Goal: Information Seeking & Learning: Learn about a topic

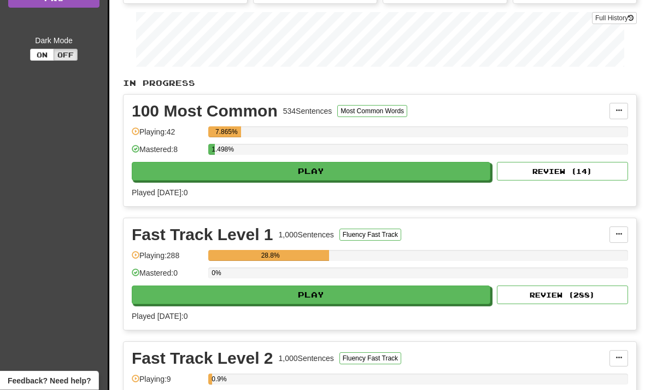
scroll to position [199, 0]
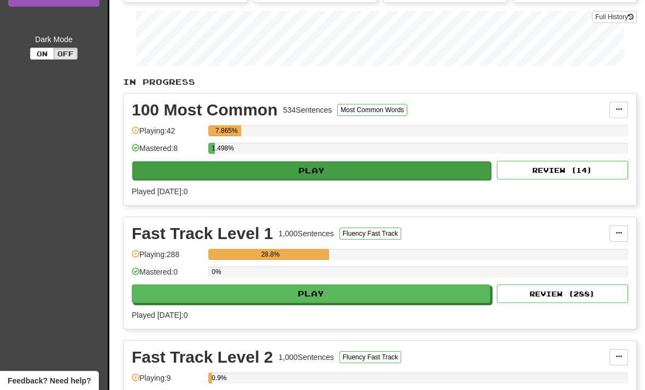
click at [277, 167] on button "Play" at bounding box center [311, 170] width 358 height 19
select select "**"
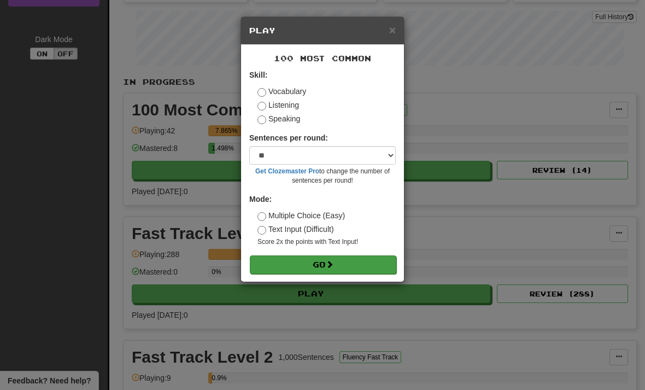
click at [322, 264] on button "Go" at bounding box center [323, 264] width 146 height 19
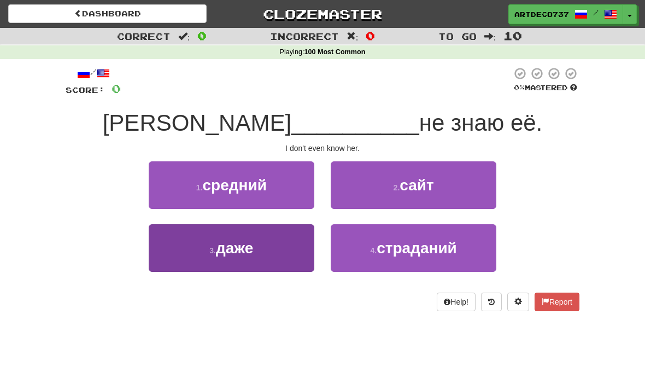
click at [258, 242] on button "3 . даже" at bounding box center [232, 248] width 166 height 48
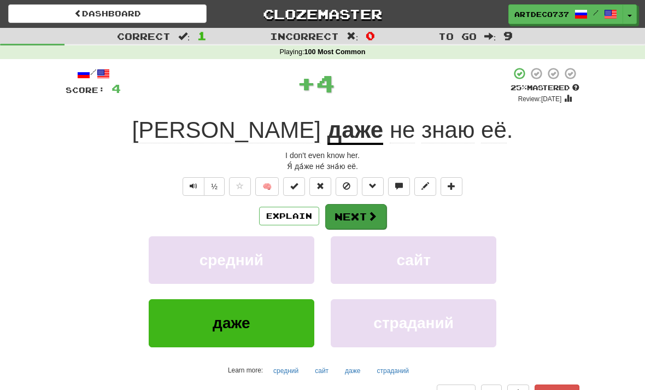
click at [360, 216] on button "Next" at bounding box center [355, 216] width 61 height 25
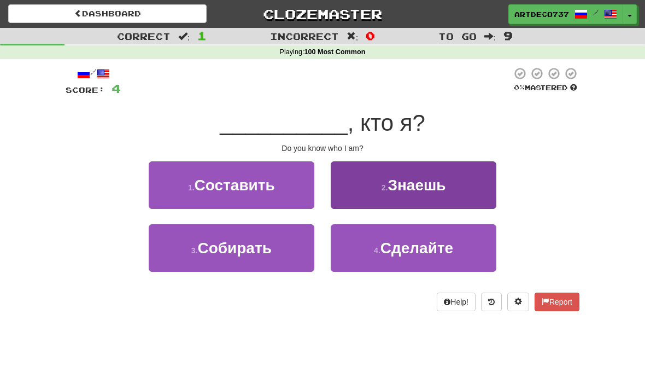
click at [434, 189] on span "Знаешь" at bounding box center [416, 185] width 58 height 17
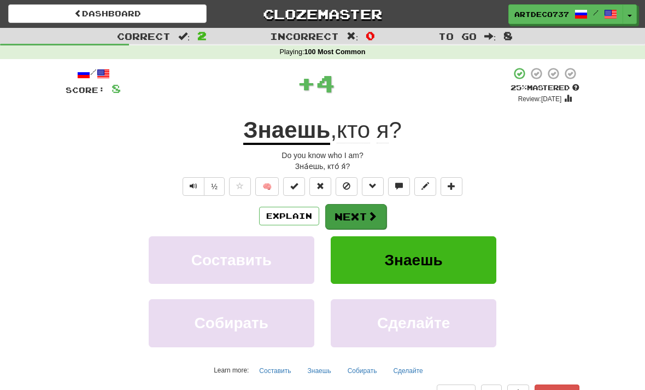
click at [368, 220] on button "Next" at bounding box center [355, 216] width 61 height 25
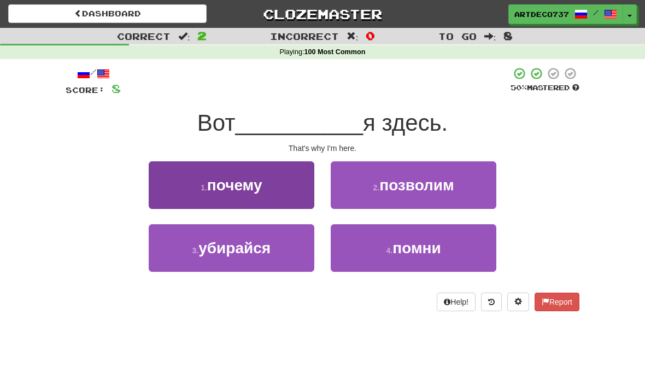
click at [259, 184] on span "почему" at bounding box center [234, 185] width 55 height 17
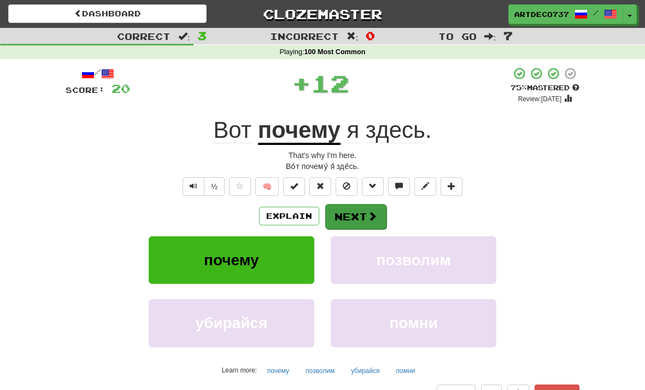
click at [362, 215] on button "Next" at bounding box center [355, 216] width 61 height 25
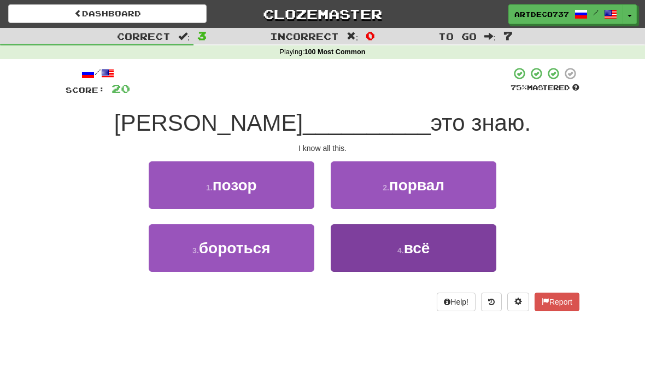
click at [432, 243] on button "4 . всё" at bounding box center [414, 248] width 166 height 48
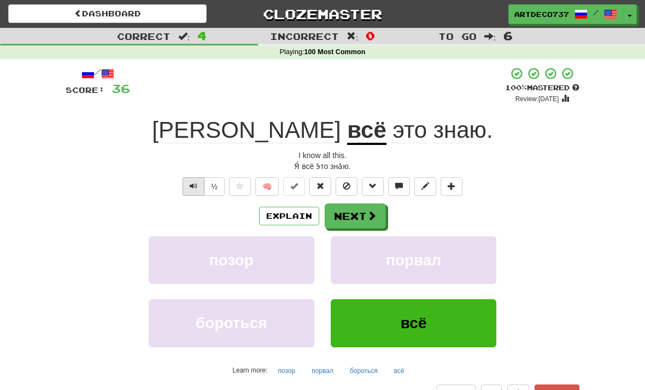
click at [188, 181] on button "Text-to-speech controls" at bounding box center [194, 186] width 22 height 19
click at [371, 217] on span at bounding box center [372, 216] width 10 height 10
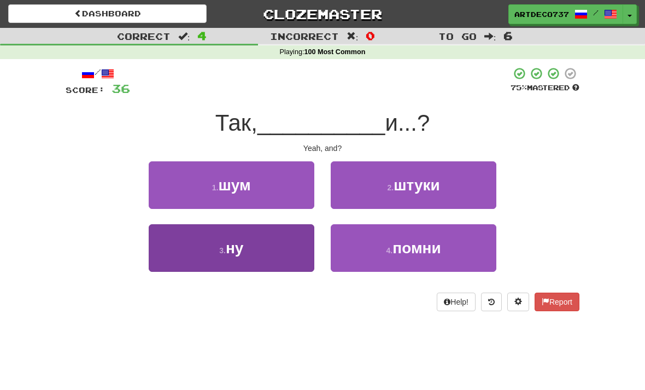
click at [255, 254] on button "3 . ну" at bounding box center [232, 248] width 166 height 48
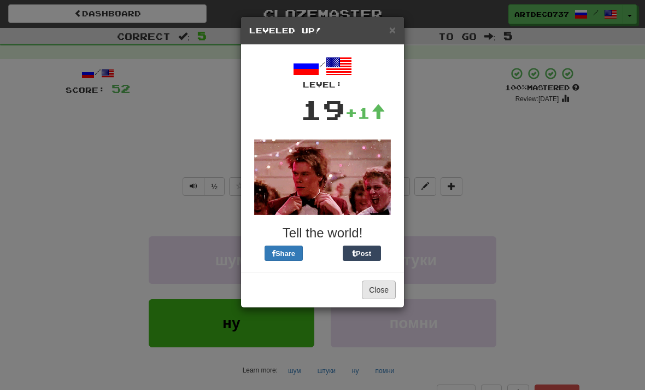
click at [373, 298] on button "Close" at bounding box center [379, 289] width 34 height 19
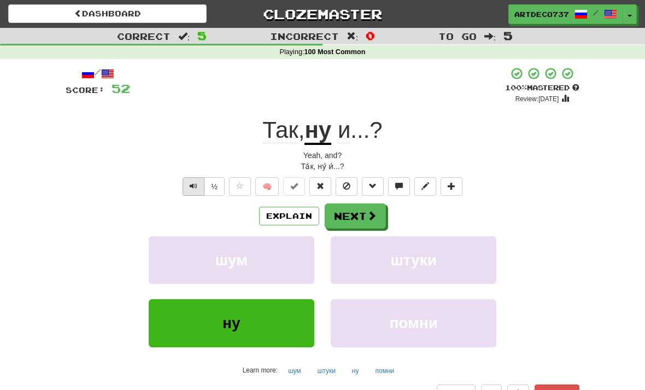
click at [202, 186] on button "Text-to-speech controls" at bounding box center [194, 186] width 22 height 19
click at [365, 215] on button "Next" at bounding box center [355, 216] width 61 height 25
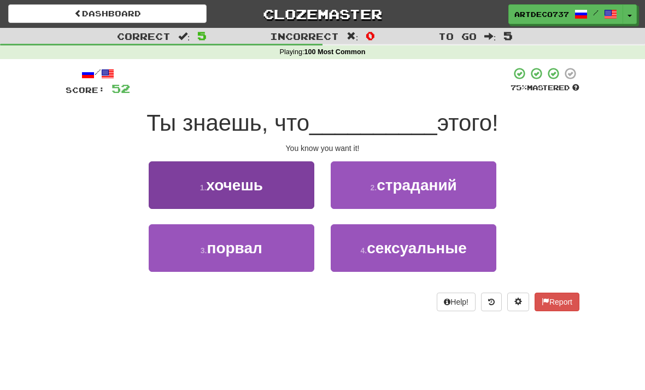
click at [277, 181] on button "1 . хочешь" at bounding box center [232, 185] width 166 height 48
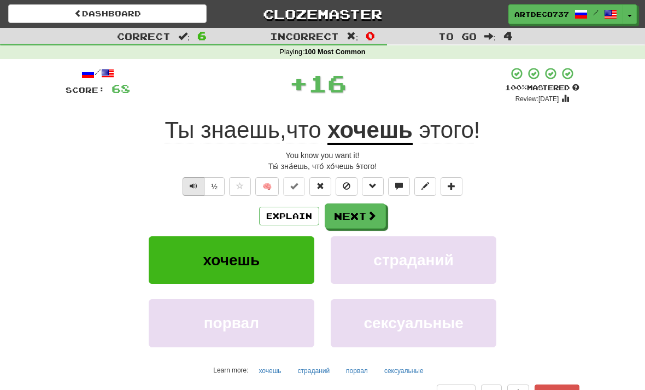
click at [190, 185] on span "Text-to-speech controls" at bounding box center [194, 186] width 8 height 8
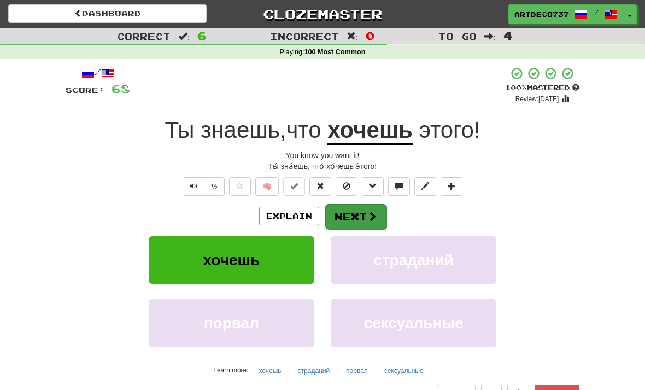
click at [374, 211] on span at bounding box center [372, 216] width 10 height 10
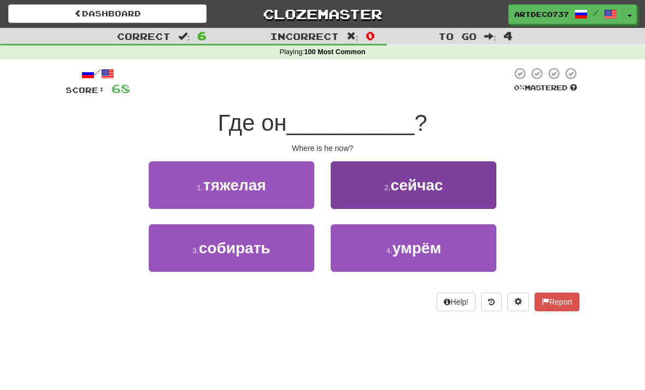
click at [425, 177] on span "сейчас" at bounding box center [417, 185] width 52 height 17
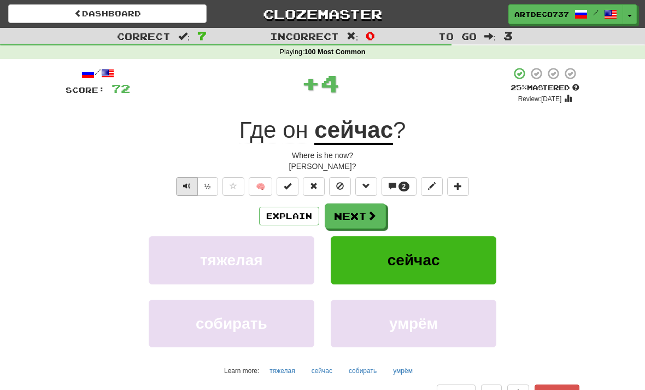
click at [187, 190] on button "Text-to-speech controls" at bounding box center [187, 186] width 22 height 19
click at [214, 187] on button "½" at bounding box center [207, 186] width 21 height 19
click at [367, 216] on span at bounding box center [372, 216] width 10 height 10
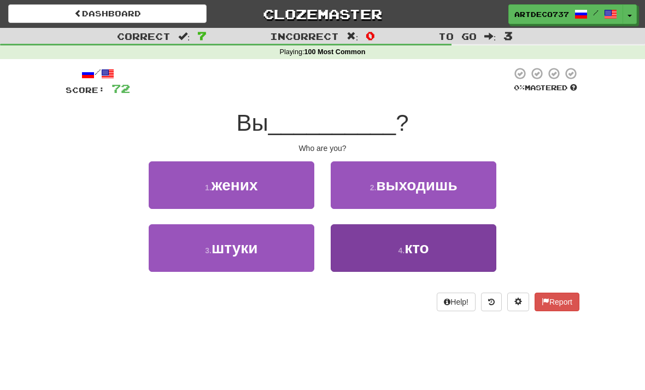
click at [398, 246] on small "4 ." at bounding box center [401, 250] width 7 height 9
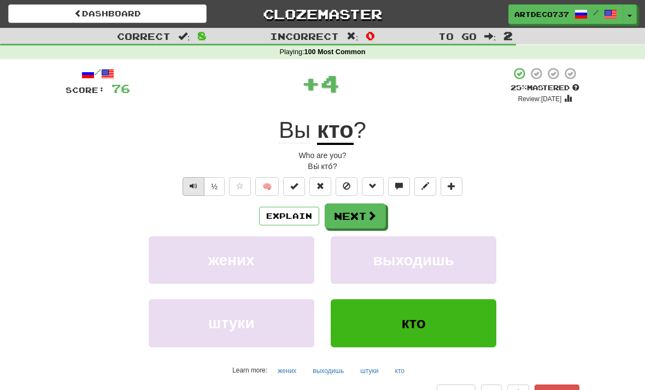
click at [196, 182] on span "Text-to-speech controls" at bounding box center [194, 186] width 8 height 8
click at [218, 190] on button "½" at bounding box center [214, 186] width 21 height 19
click at [368, 216] on span at bounding box center [372, 216] width 10 height 10
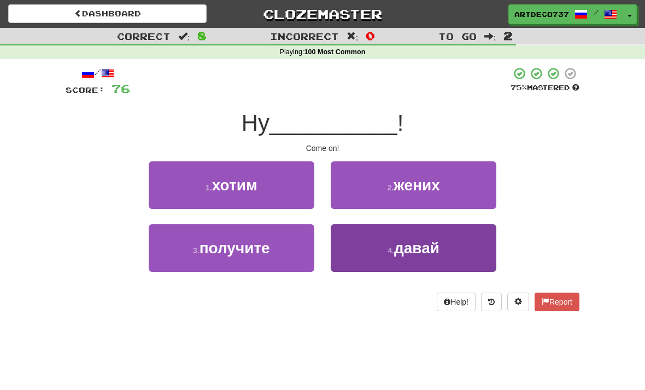
click at [415, 251] on span "давай" at bounding box center [416, 247] width 45 height 17
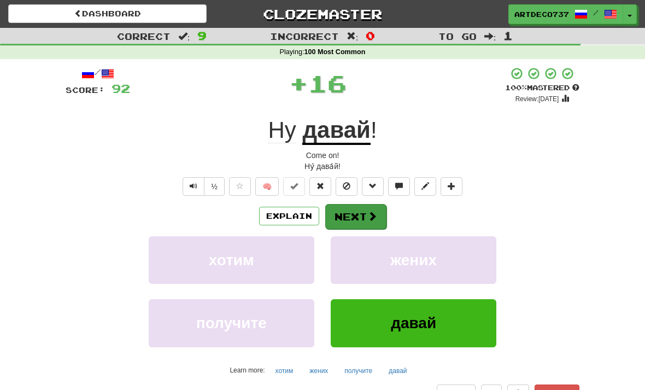
click at [362, 216] on button "Next" at bounding box center [355, 216] width 61 height 25
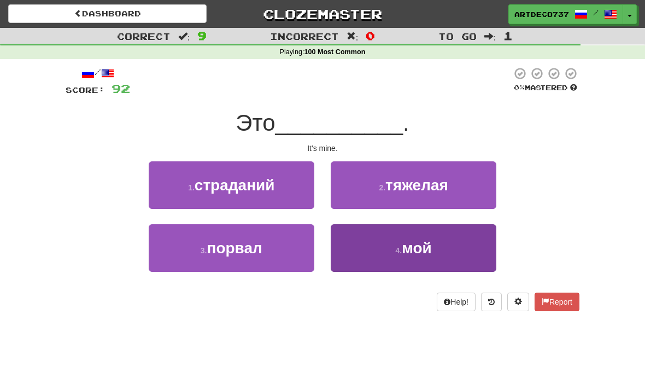
click at [398, 254] on button "4 . мой" at bounding box center [414, 248] width 166 height 48
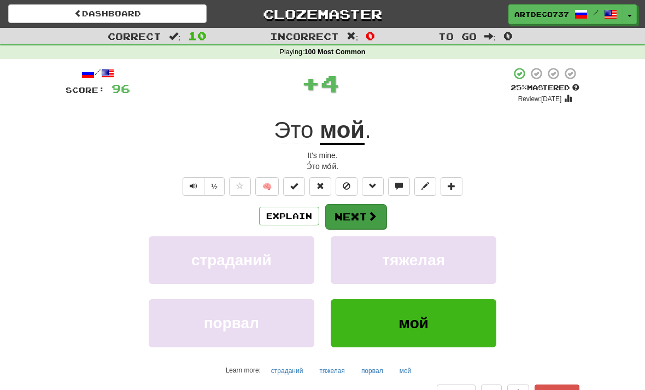
click at [371, 219] on span at bounding box center [372, 216] width 10 height 10
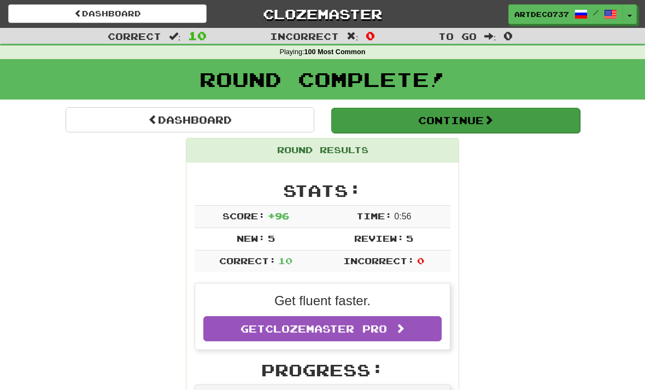
click at [452, 123] on button "Continue" at bounding box center [455, 120] width 249 height 25
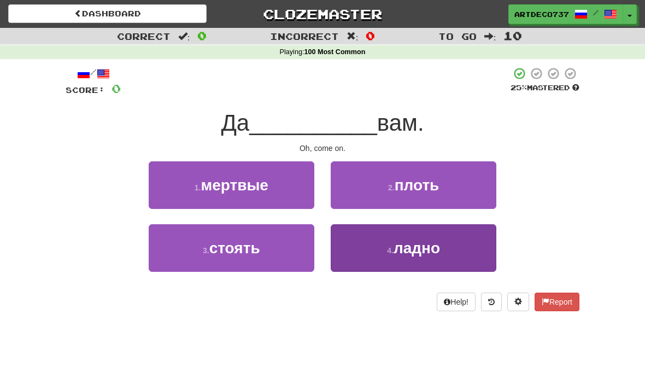
click at [424, 247] on span "ладно" at bounding box center [416, 247] width 46 height 17
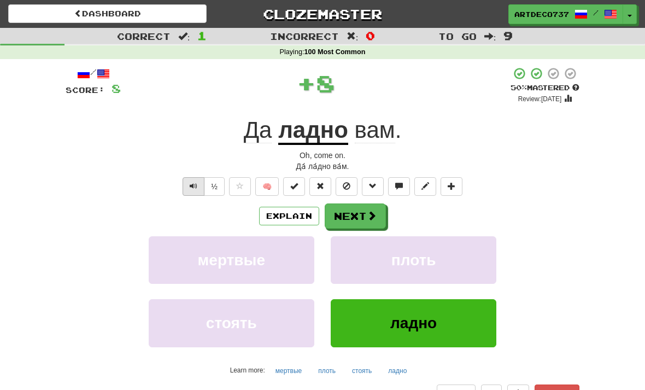
click at [197, 182] on span "Text-to-speech controls" at bounding box center [194, 186] width 8 height 8
click at [220, 188] on button "½" at bounding box center [214, 186] width 21 height 19
click at [374, 219] on span at bounding box center [372, 216] width 10 height 10
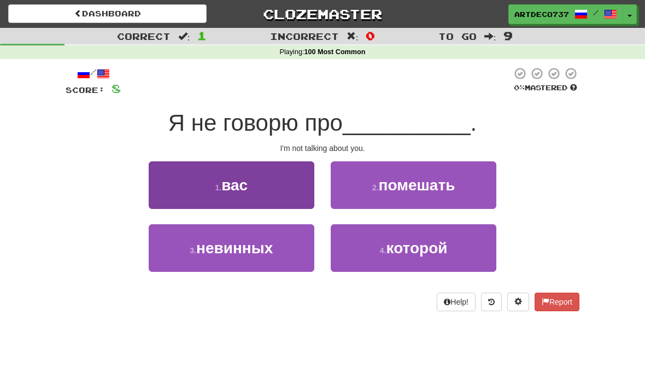
click at [280, 177] on button "1 . вас" at bounding box center [232, 185] width 166 height 48
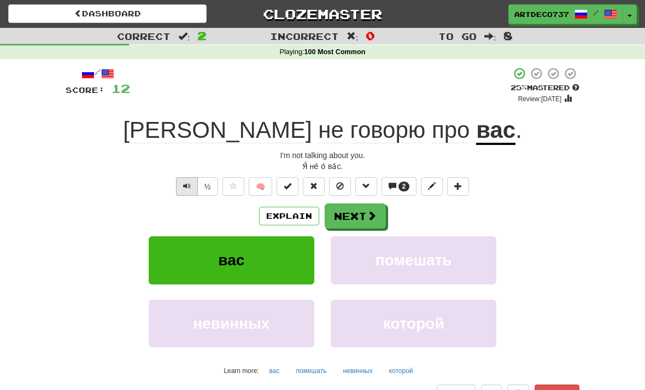
click at [189, 182] on span "Text-to-speech controls" at bounding box center [187, 186] width 8 height 8
click at [359, 214] on button "Next" at bounding box center [355, 216] width 61 height 25
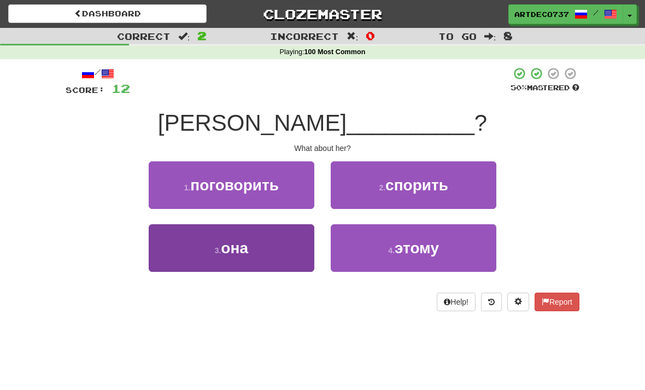
click at [277, 243] on button "3 . она" at bounding box center [232, 248] width 166 height 48
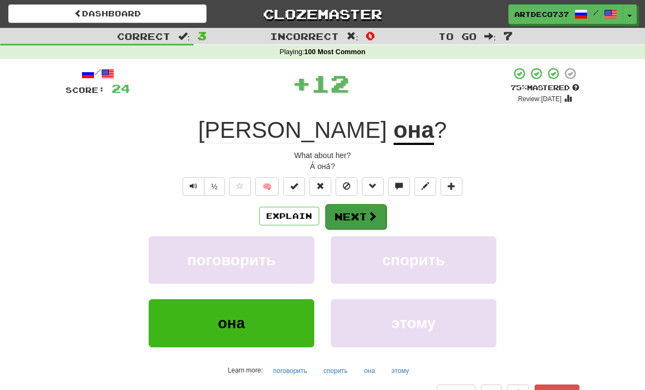
click at [357, 218] on button "Next" at bounding box center [355, 216] width 61 height 25
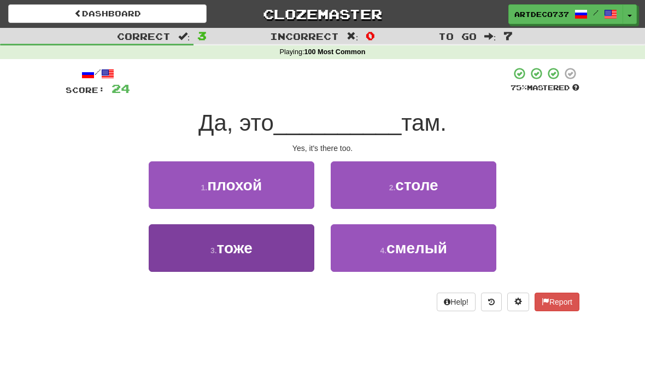
click at [298, 242] on button "3 . тоже" at bounding box center [232, 248] width 166 height 48
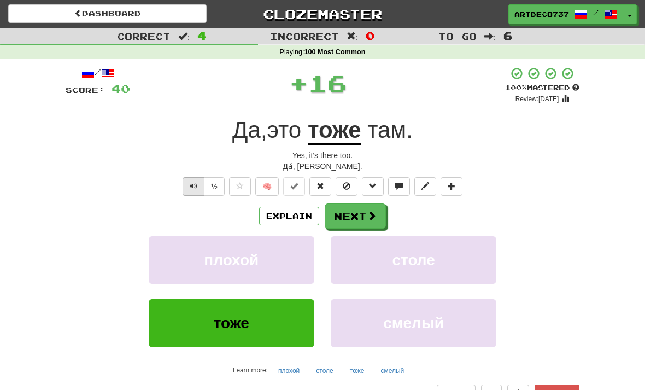
click at [197, 185] on span "Text-to-speech controls" at bounding box center [194, 186] width 8 height 8
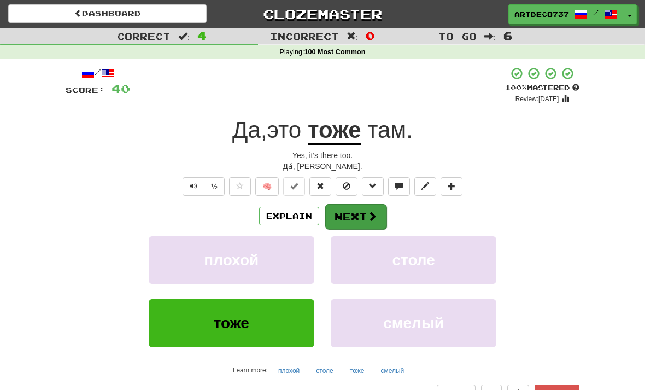
click at [375, 217] on span at bounding box center [372, 216] width 10 height 10
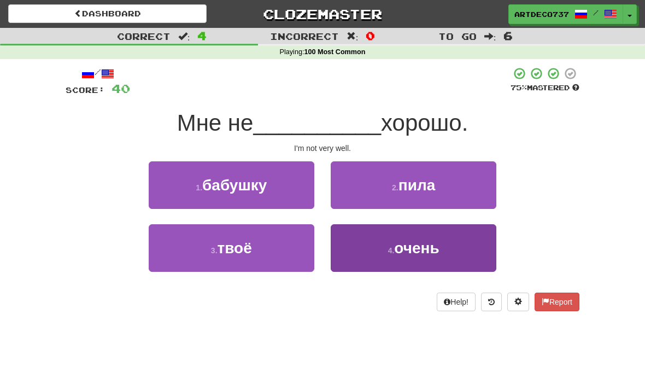
click at [425, 239] on span "очень" at bounding box center [416, 247] width 45 height 17
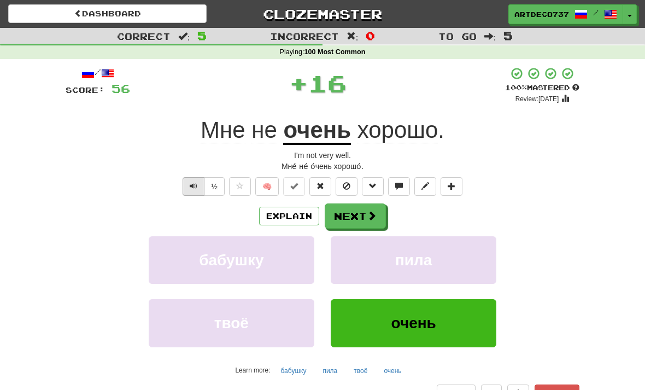
click at [196, 183] on span "Text-to-speech controls" at bounding box center [194, 186] width 8 height 8
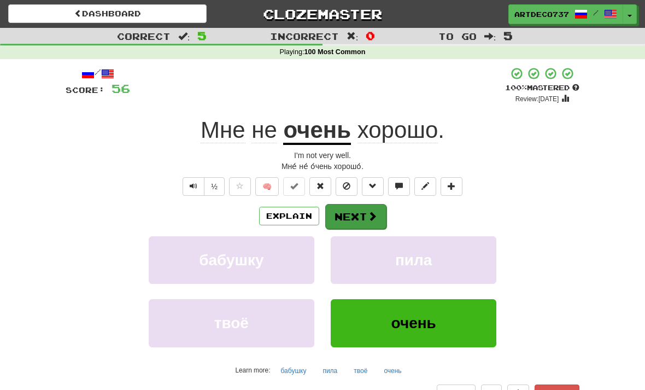
click at [362, 220] on button "Next" at bounding box center [355, 216] width 61 height 25
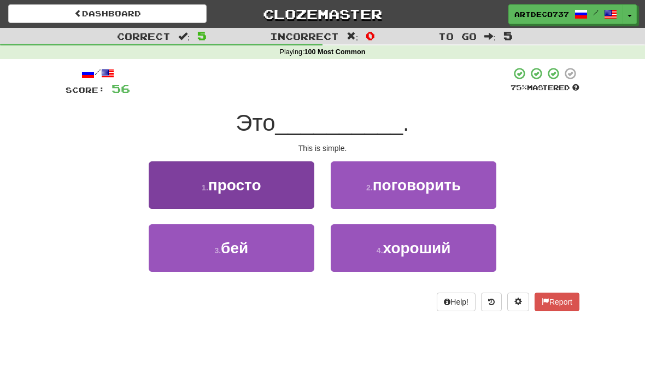
click at [280, 186] on button "1 . просто" at bounding box center [232, 185] width 166 height 48
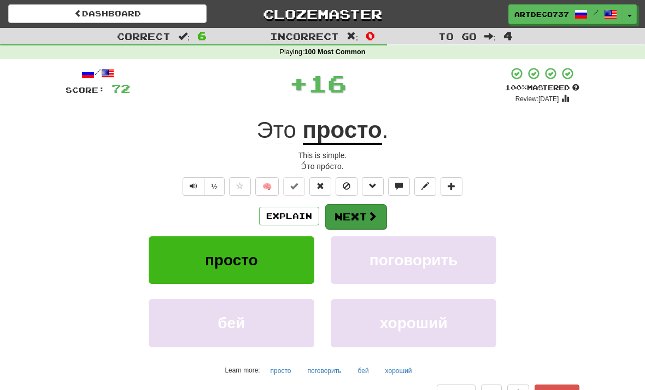
click at [358, 216] on button "Next" at bounding box center [355, 216] width 61 height 25
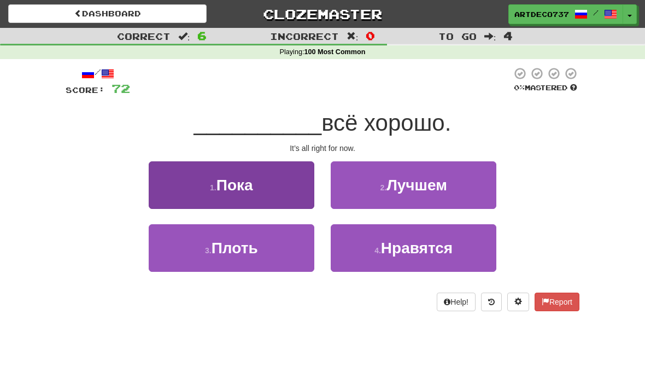
click at [285, 189] on button "1 . Пока" at bounding box center [232, 185] width 166 height 48
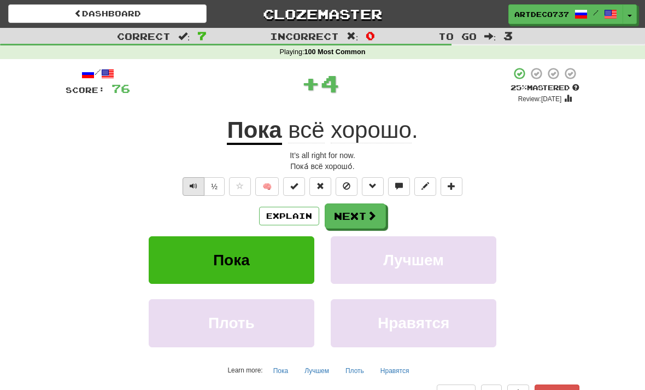
click at [197, 186] on span "Text-to-speech controls" at bounding box center [194, 186] width 8 height 8
click at [359, 220] on button "Next" at bounding box center [355, 216] width 61 height 25
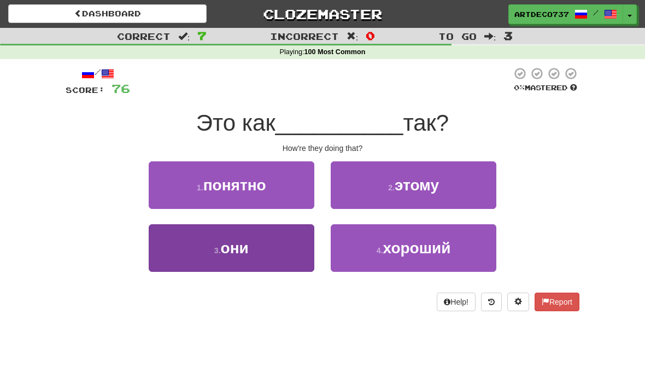
click at [266, 252] on button "3 . они" at bounding box center [232, 248] width 166 height 48
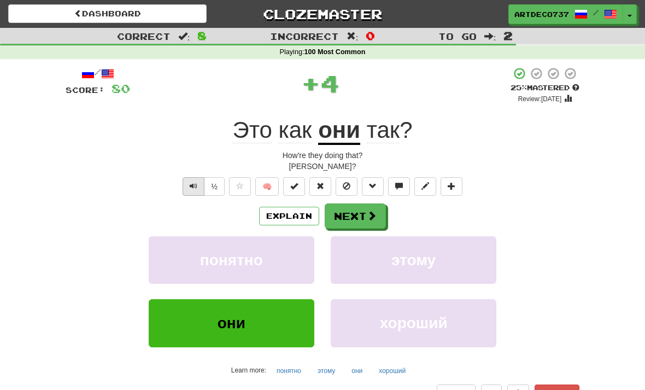
click at [195, 185] on span "Text-to-speech controls" at bounding box center [194, 186] width 8 height 8
click at [360, 221] on button "Next" at bounding box center [355, 216] width 61 height 25
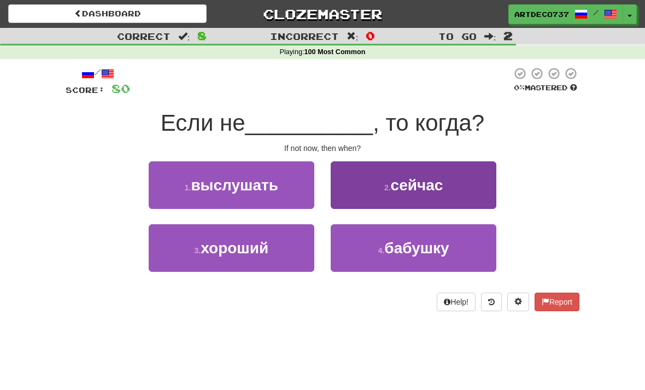
click at [398, 193] on button "2 . сейчас" at bounding box center [414, 185] width 166 height 48
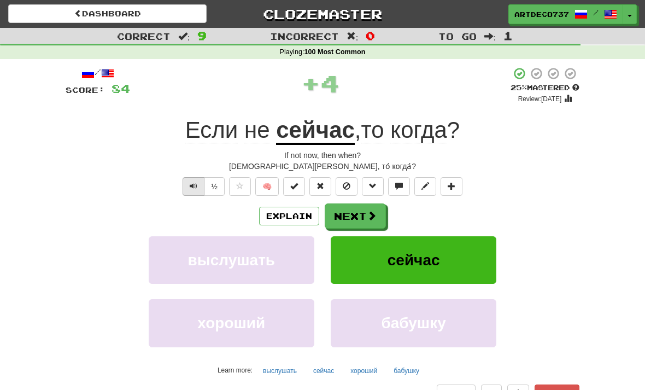
click at [195, 188] on span "Text-to-speech controls" at bounding box center [194, 186] width 8 height 8
click at [365, 213] on button "Next" at bounding box center [355, 216] width 61 height 25
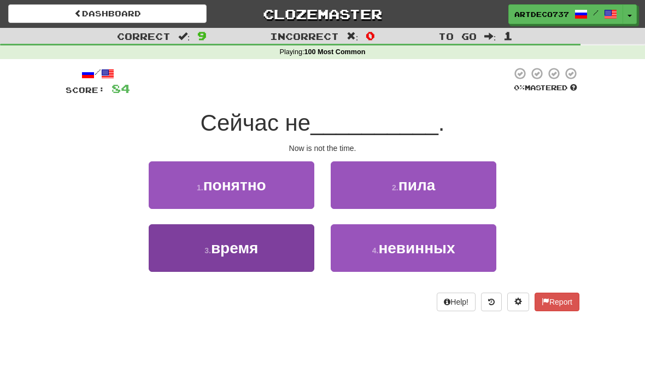
click at [279, 240] on button "3 . время" at bounding box center [232, 248] width 166 height 48
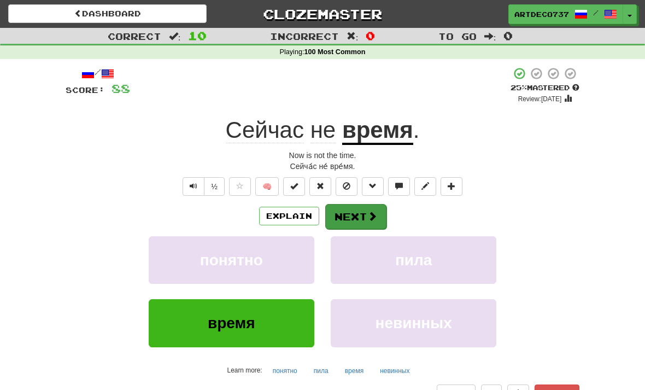
click at [356, 215] on button "Next" at bounding box center [355, 216] width 61 height 25
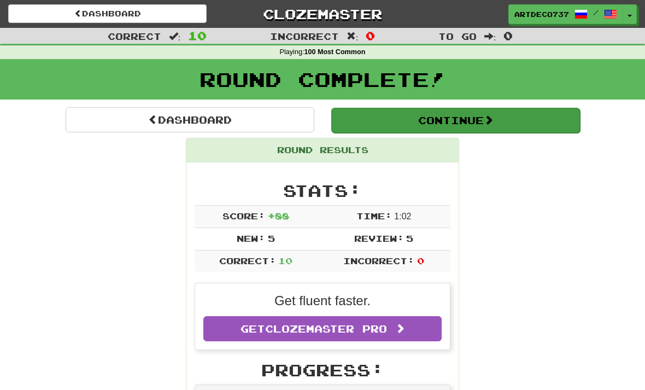
click at [454, 130] on button "Continue" at bounding box center [455, 120] width 249 height 25
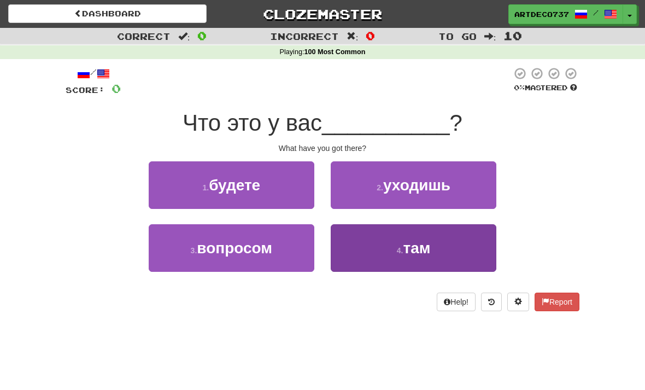
click at [398, 247] on small "4 ." at bounding box center [400, 250] width 7 height 9
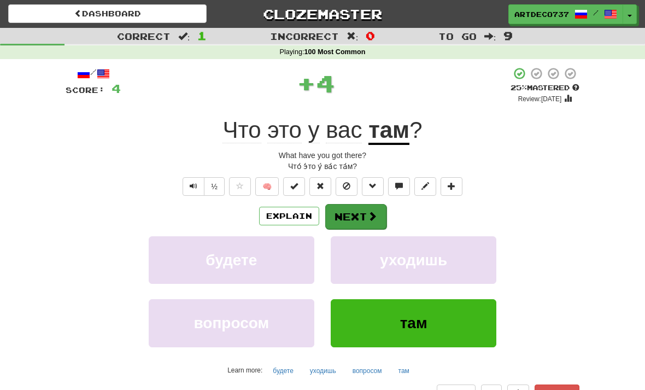
click at [371, 218] on span at bounding box center [372, 216] width 10 height 10
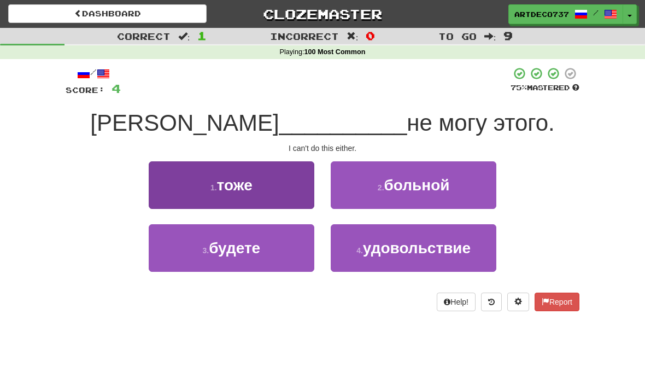
click at [280, 179] on button "1 . тоже" at bounding box center [232, 185] width 166 height 48
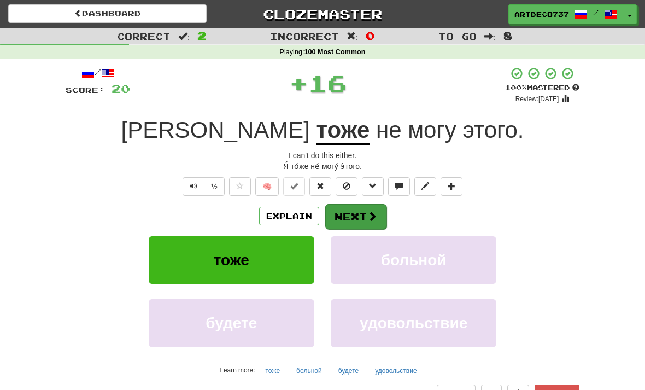
click at [364, 217] on button "Next" at bounding box center [355, 216] width 61 height 25
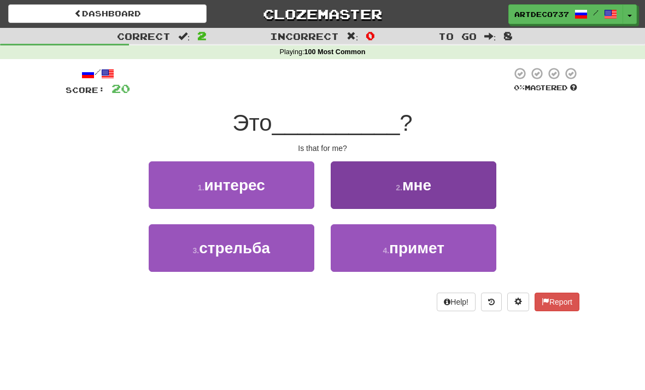
click at [393, 185] on button "2 . мне" at bounding box center [414, 185] width 166 height 48
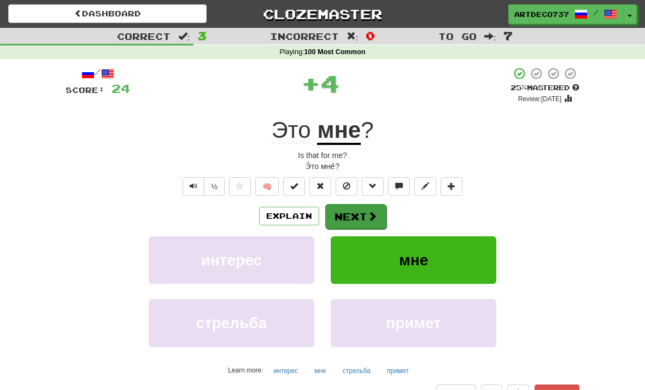
click at [363, 217] on button "Next" at bounding box center [355, 216] width 61 height 25
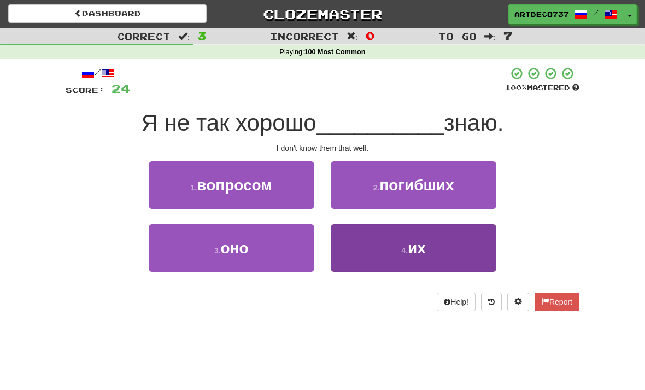
click at [383, 252] on button "4 . их" at bounding box center [414, 248] width 166 height 48
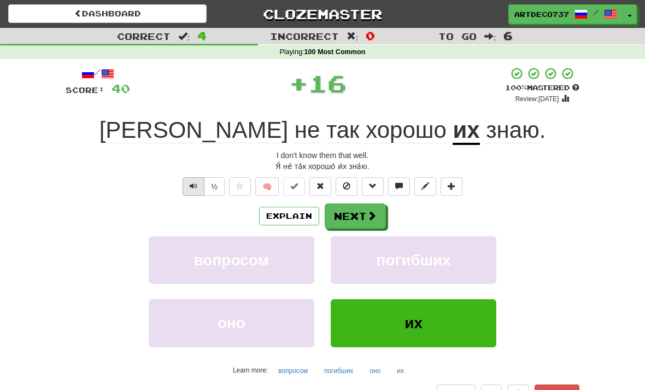
click at [193, 184] on span "Text-to-speech controls" at bounding box center [194, 186] width 8 height 8
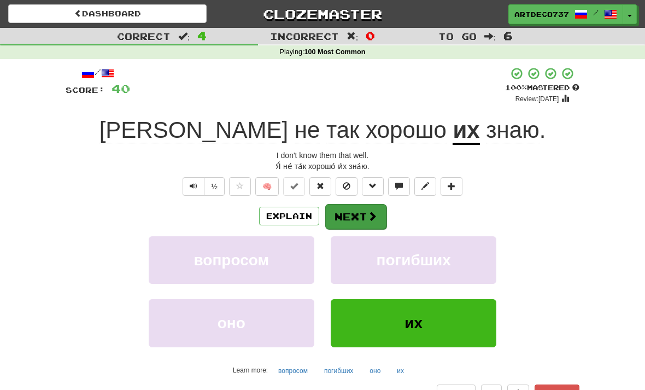
click at [369, 216] on span at bounding box center [372, 216] width 10 height 10
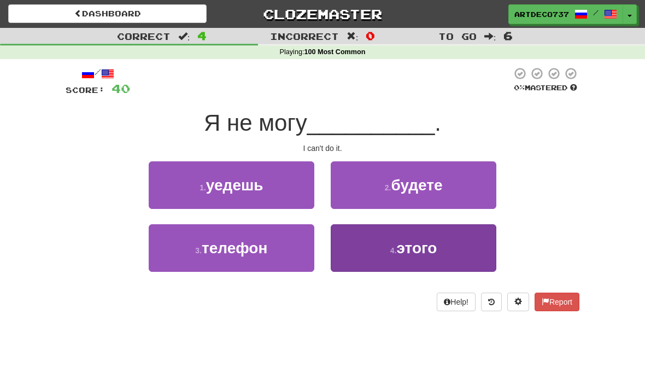
click at [387, 251] on button "4 . этого" at bounding box center [414, 248] width 166 height 48
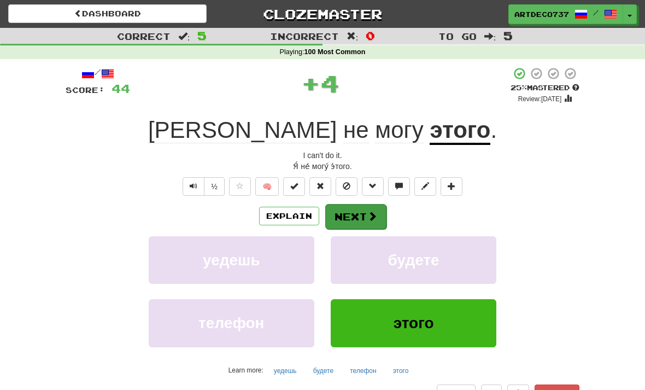
click at [372, 219] on span at bounding box center [372, 216] width 10 height 10
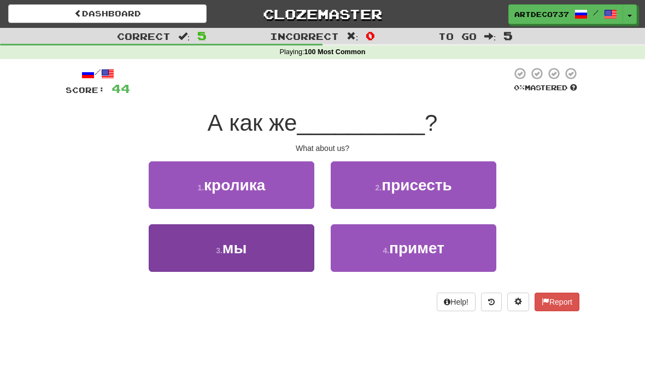
click at [287, 243] on button "3 . мы" at bounding box center [232, 248] width 166 height 48
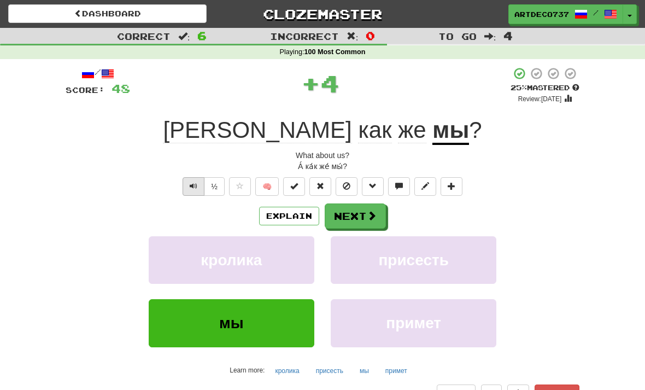
click at [196, 184] on span "Text-to-speech controls" at bounding box center [194, 186] width 8 height 8
click at [358, 215] on button "Next" at bounding box center [355, 216] width 61 height 25
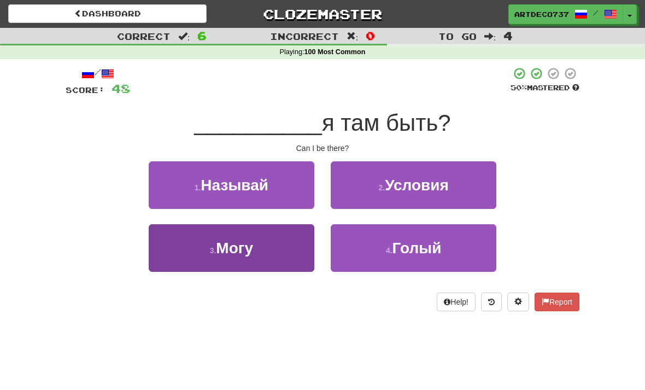
click at [280, 262] on button "3 . Могу" at bounding box center [232, 248] width 166 height 48
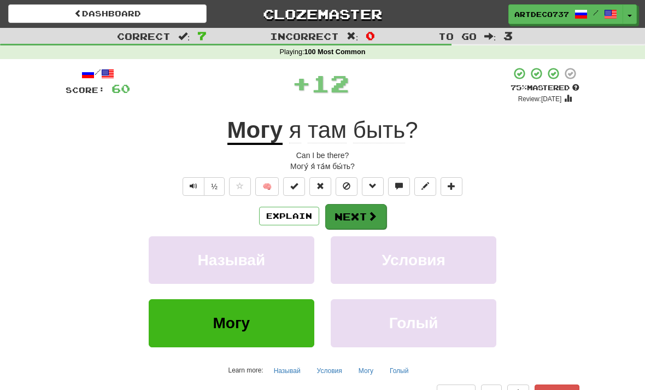
click at [352, 217] on button "Next" at bounding box center [355, 216] width 61 height 25
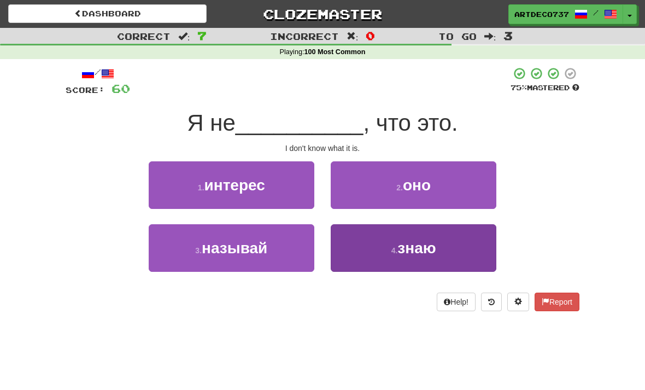
click at [392, 253] on small "4 ." at bounding box center [394, 250] width 7 height 9
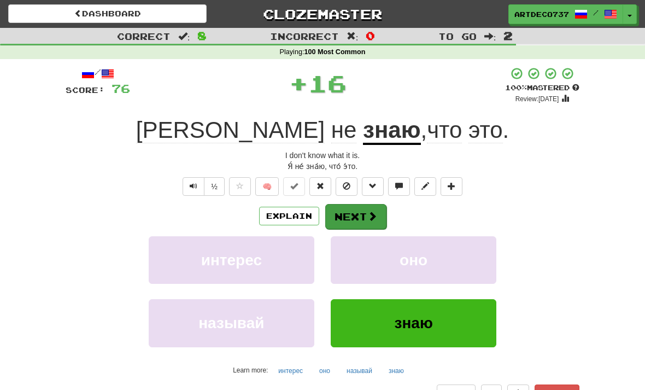
click at [371, 211] on span at bounding box center [372, 216] width 10 height 10
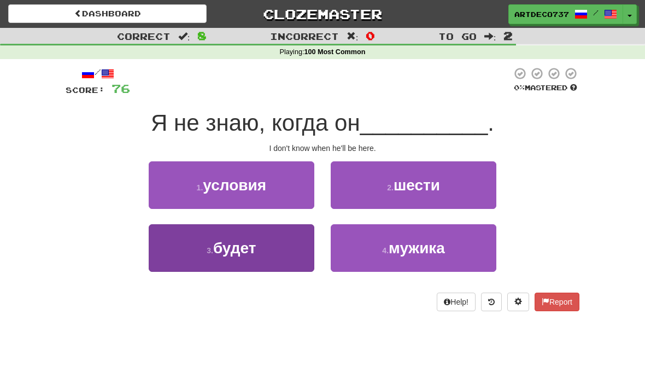
click at [274, 255] on button "3 . будет" at bounding box center [232, 248] width 166 height 48
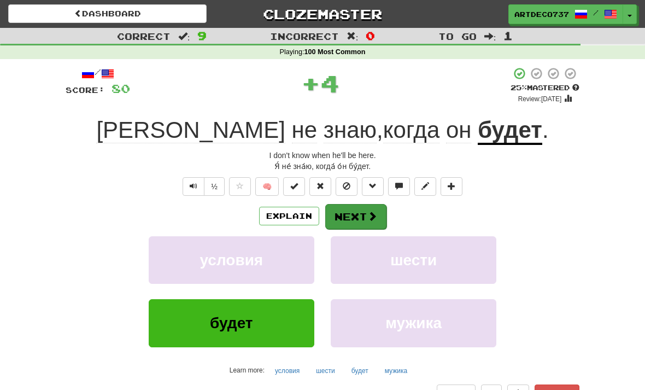
click at [371, 217] on span at bounding box center [372, 216] width 10 height 10
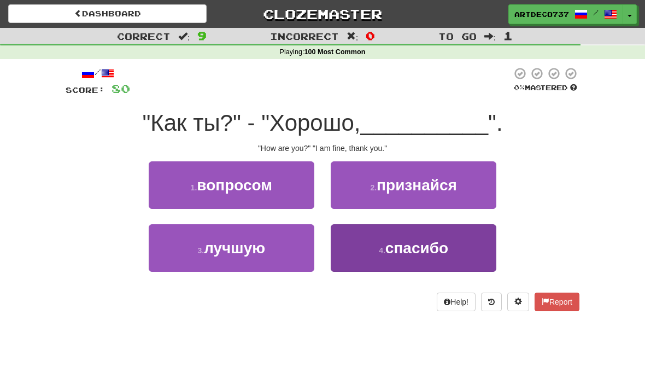
click at [375, 260] on button "4 . спасибо" at bounding box center [414, 248] width 166 height 48
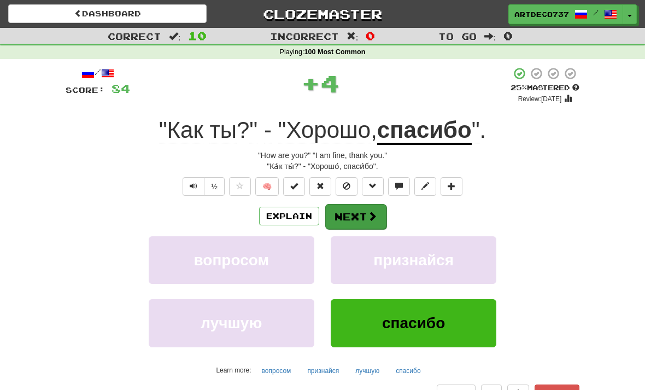
click at [360, 217] on button "Next" at bounding box center [355, 216] width 61 height 25
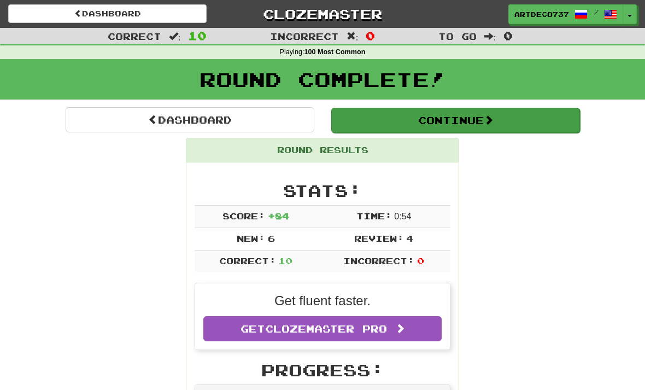
click at [446, 111] on button "Continue" at bounding box center [455, 120] width 249 height 25
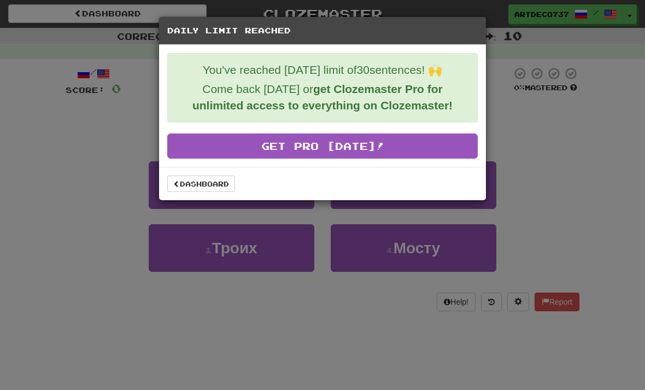
click at [571, 131] on div "Daily Limit Reached You've reached [DATE] limit of 30 sentences! 🙌 Come back [D…" at bounding box center [322, 195] width 645 height 390
